Goal: Communication & Community: Answer question/provide support

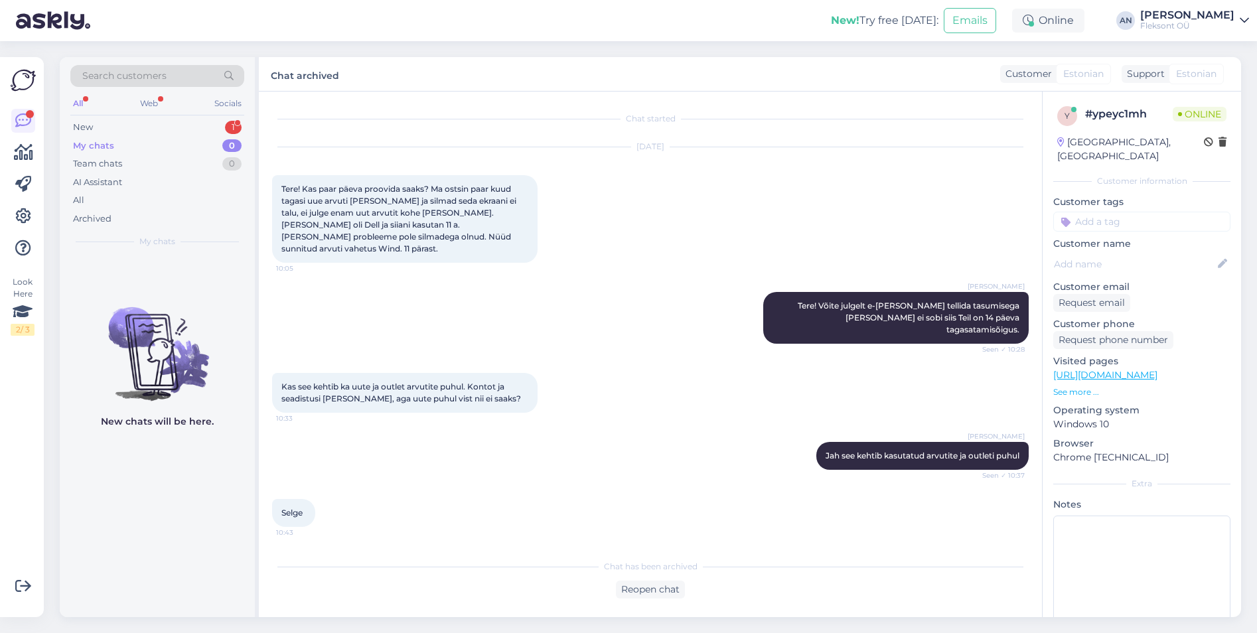
scroll to position [583, 0]
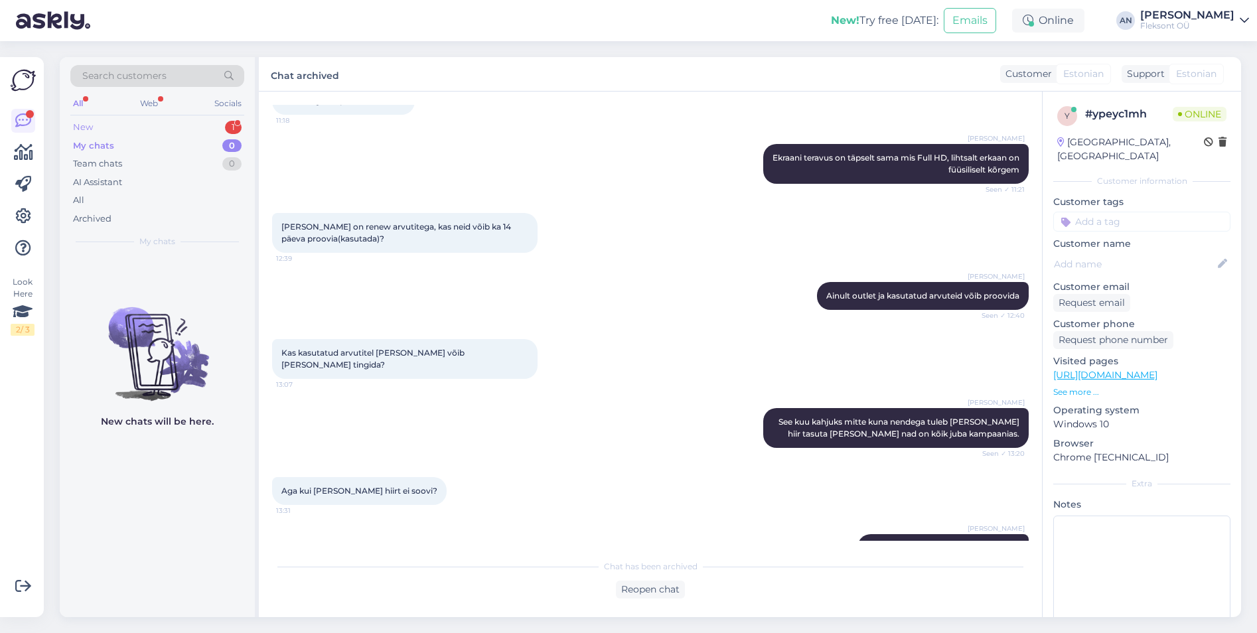
click at [84, 126] on div "New" at bounding box center [83, 127] width 20 height 13
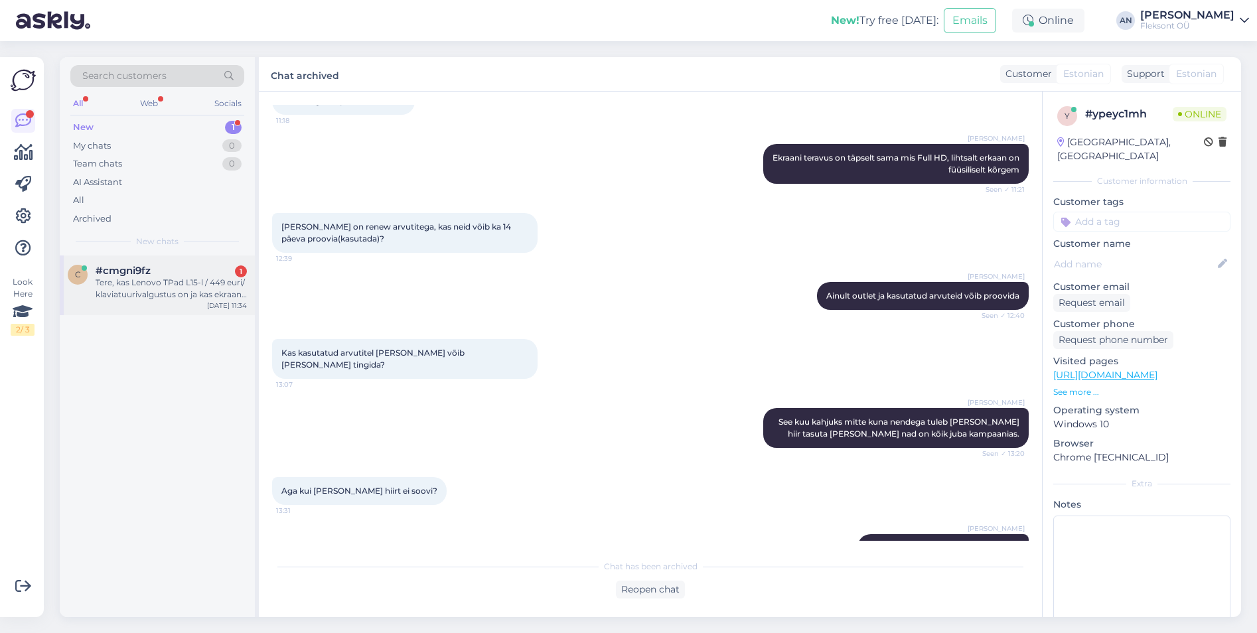
click at [149, 278] on div "Tere, kas Lenovo TPad L15-l / 449 euri/ klaviatuurivalgustus on ja kas ekraanil…" at bounding box center [171, 289] width 151 height 24
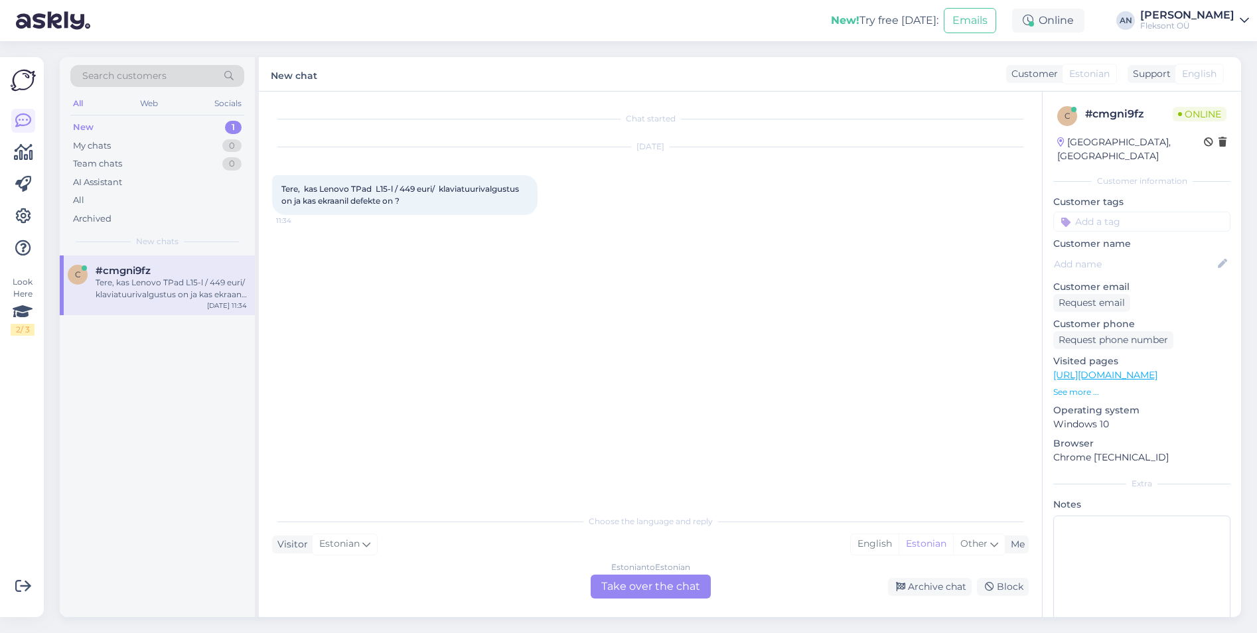
click at [568, 303] on div "Chat started [DATE] Tere, kas Lenovo TPad L15-l / 449 euri/ klaviatuurivalgustu…" at bounding box center [656, 300] width 768 height 391
click at [1157, 369] on link "[URL][DOMAIN_NAME]" at bounding box center [1105, 375] width 104 height 12
click at [506, 269] on div "Chat started [DATE] Tere, kas Lenovo TPad L15-l / 449 euri/ klaviatuurivalgustu…" at bounding box center [656, 300] width 768 height 391
click at [656, 585] on div "Estonian to Estonian Take over the chat" at bounding box center [651, 587] width 120 height 24
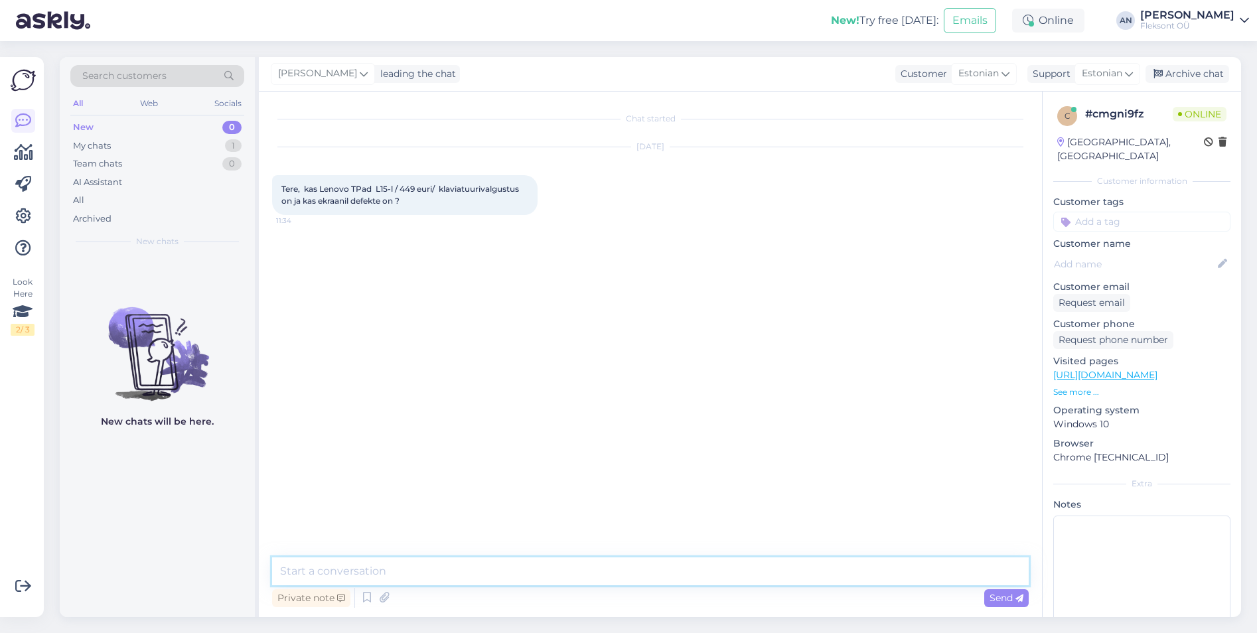
click at [488, 559] on textarea at bounding box center [650, 571] width 756 height 28
type textarea "Tere"
type textarea "Klaviatuurivalgustust nimetatud tootel pole."
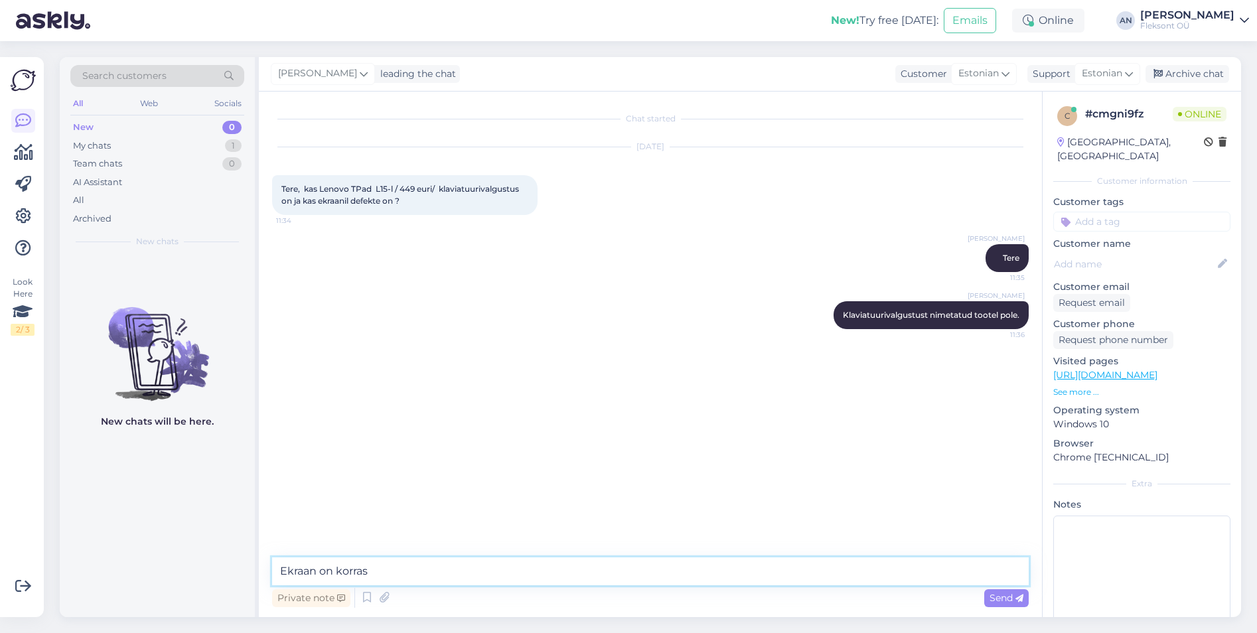
type textarea "Ekraan on korras."
